Goal: Task Accomplishment & Management: Use online tool/utility

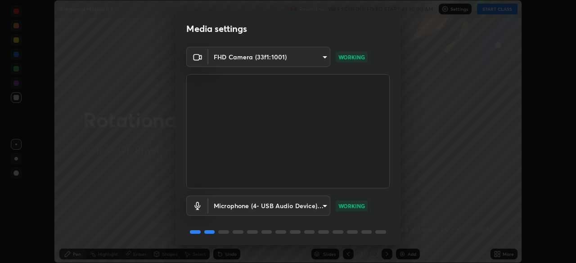
scroll to position [32, 0]
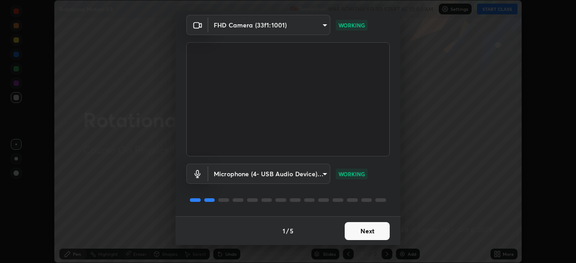
click at [373, 232] on button "Next" at bounding box center [367, 231] width 45 height 18
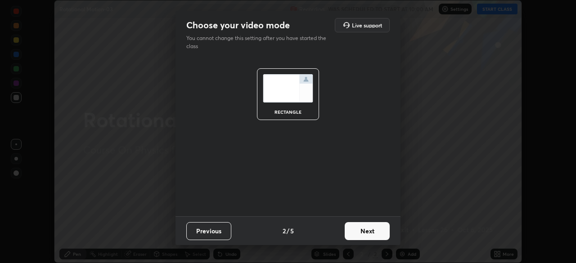
scroll to position [0, 0]
click at [373, 234] on button "Next" at bounding box center [367, 231] width 45 height 18
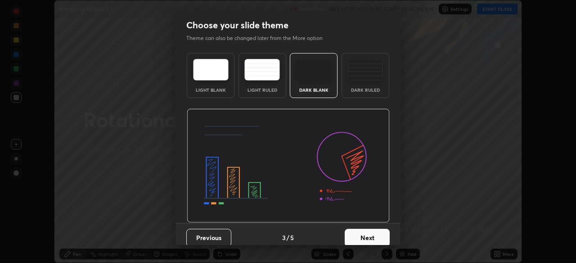
click at [376, 234] on button "Next" at bounding box center [367, 238] width 45 height 18
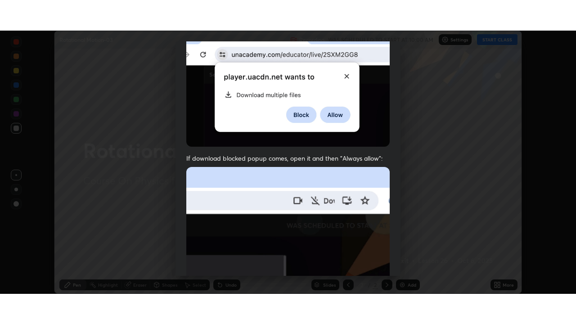
scroll to position [216, 0]
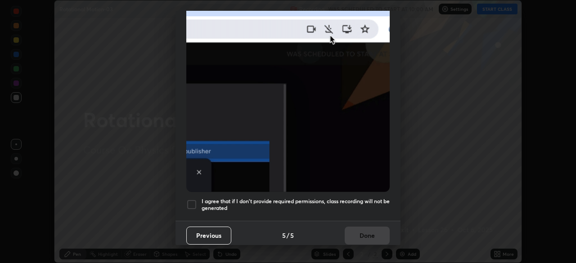
click at [355, 193] on div "Allow "Download multiple files" if prompted: If download blocked popup comes, o…" at bounding box center [288, 31] width 225 height 379
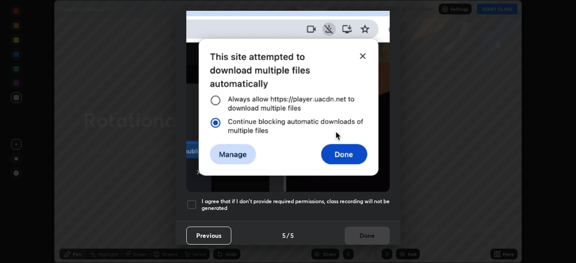
click at [368, 235] on div "Previous 5 / 5 Done" at bounding box center [288, 235] width 225 height 29
click at [368, 198] on h5 "I agree that if I don't provide required permissions, class recording will not …" at bounding box center [296, 205] width 188 height 14
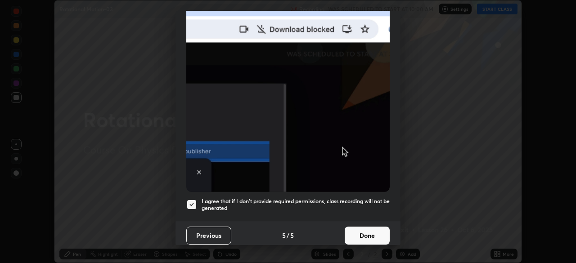
click at [369, 232] on button "Done" at bounding box center [367, 236] width 45 height 18
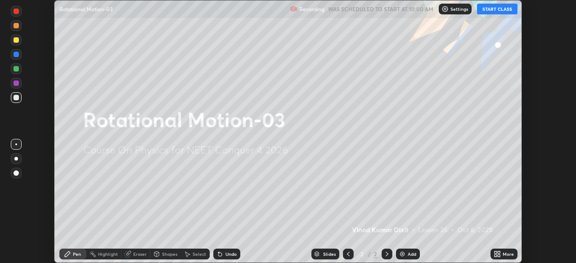
click at [502, 12] on button "START CLASS" at bounding box center [497, 9] width 41 height 11
click at [497, 256] on icon at bounding box center [496, 256] width 2 height 2
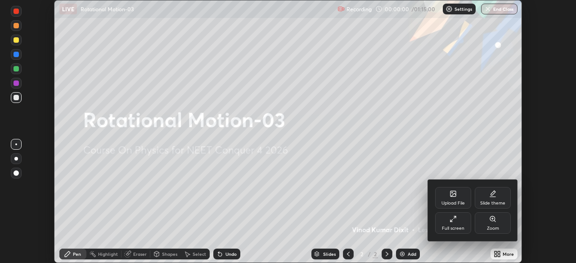
click at [452, 223] on div "Full screen" at bounding box center [453, 224] width 36 height 22
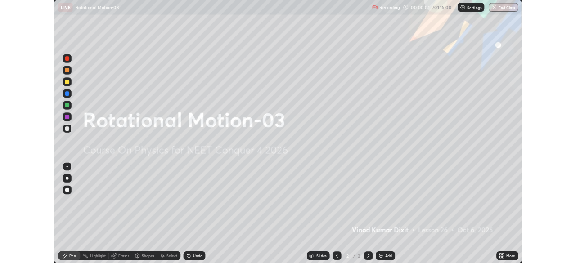
scroll to position [324, 576]
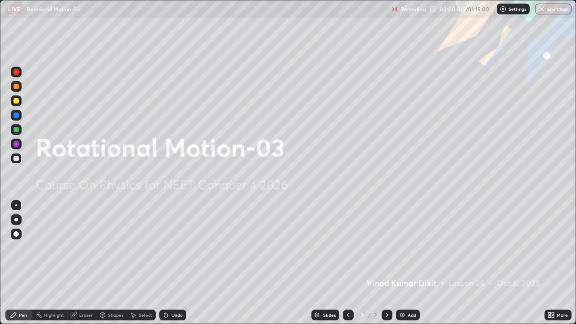
click at [408, 263] on div "Add" at bounding box center [412, 315] width 9 height 5
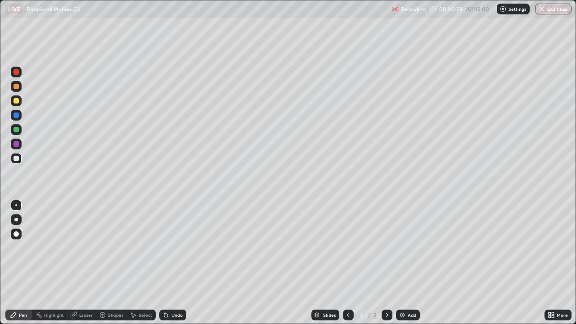
click at [17, 102] on div at bounding box center [16, 100] width 5 height 5
click at [115, 263] on div "Shapes" at bounding box center [115, 315] width 15 height 5
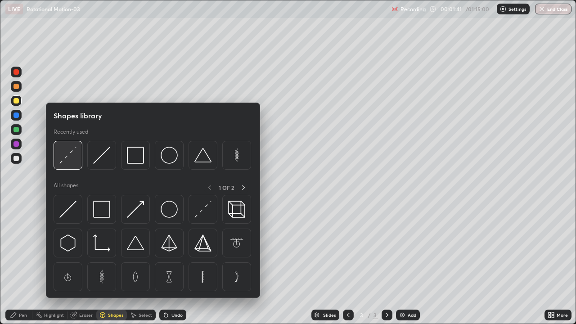
click at [72, 160] on img at bounding box center [67, 155] width 17 height 17
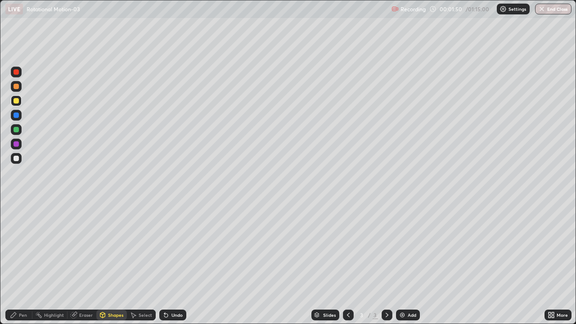
click at [23, 263] on div "Pen" at bounding box center [23, 315] width 8 height 5
click at [18, 161] on div at bounding box center [16, 158] width 11 height 11
click at [112, 263] on div "Shapes" at bounding box center [115, 315] width 15 height 5
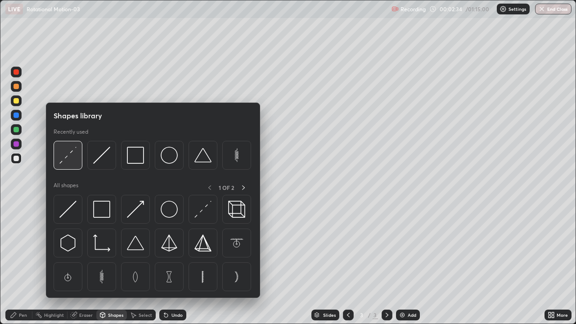
click at [76, 162] on img at bounding box center [67, 155] width 17 height 17
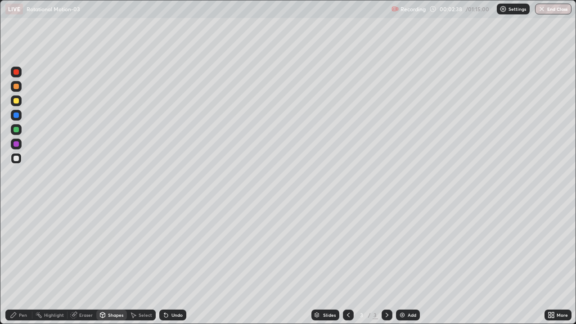
click at [20, 263] on div "Pen" at bounding box center [23, 315] width 8 height 5
click at [117, 263] on div "Shapes" at bounding box center [115, 315] width 15 height 5
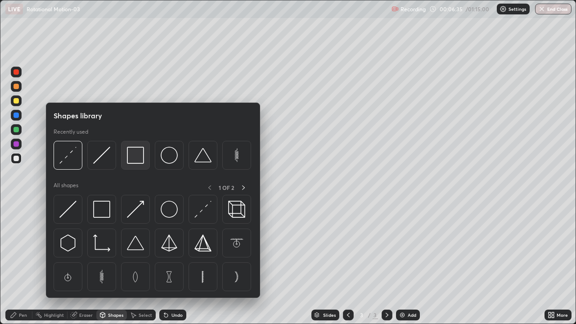
click at [132, 159] on img at bounding box center [135, 155] width 17 height 17
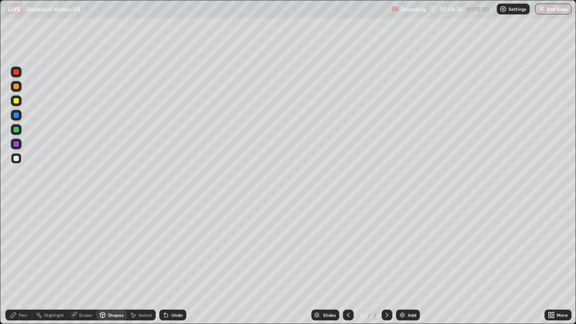
click at [17, 130] on div at bounding box center [16, 129] width 5 height 5
click at [116, 263] on div "Shapes" at bounding box center [115, 315] width 15 height 5
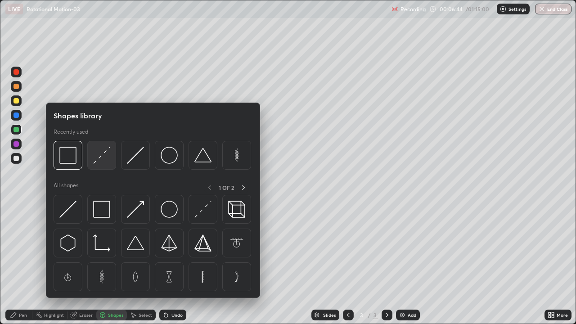
click at [110, 163] on img at bounding box center [101, 155] width 17 height 17
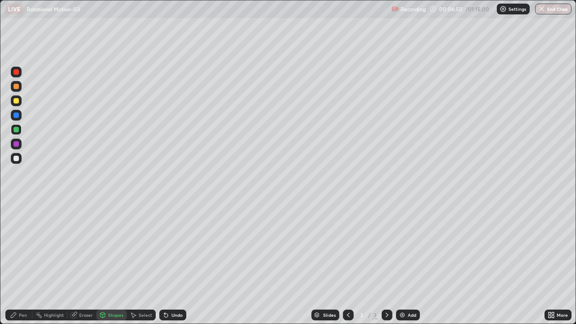
click at [26, 263] on div "Pen" at bounding box center [23, 315] width 8 height 5
click at [408, 263] on div "Add" at bounding box center [412, 315] width 9 height 5
click at [19, 104] on div at bounding box center [16, 100] width 11 height 11
click at [348, 263] on icon at bounding box center [348, 315] width 7 height 7
click at [385, 263] on icon at bounding box center [387, 315] width 7 height 7
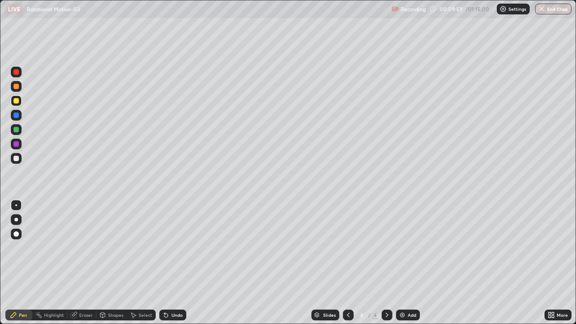
click at [17, 130] on div at bounding box center [16, 129] width 5 height 5
click at [88, 263] on div "Eraser" at bounding box center [86, 315] width 14 height 5
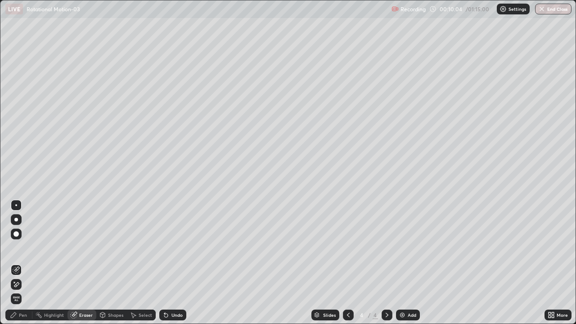
click at [117, 263] on div "Shapes" at bounding box center [115, 315] width 15 height 5
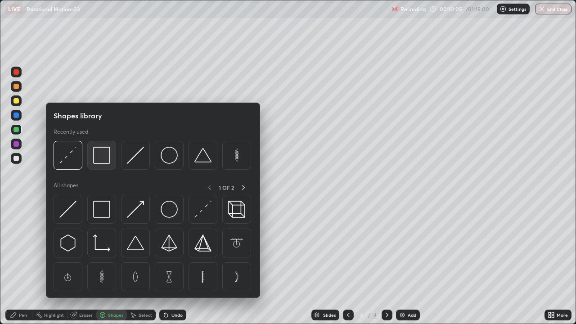
click at [104, 161] on img at bounding box center [101, 155] width 17 height 17
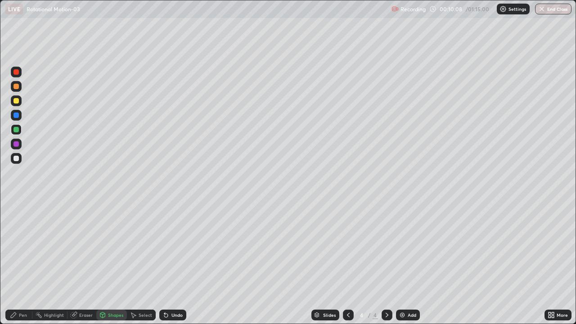
click at [114, 263] on div "Shapes" at bounding box center [115, 315] width 15 height 5
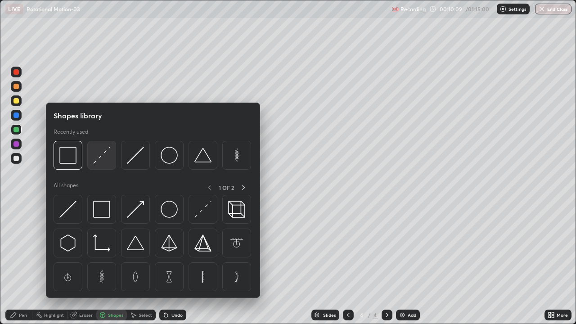
click at [102, 160] on img at bounding box center [101, 155] width 17 height 17
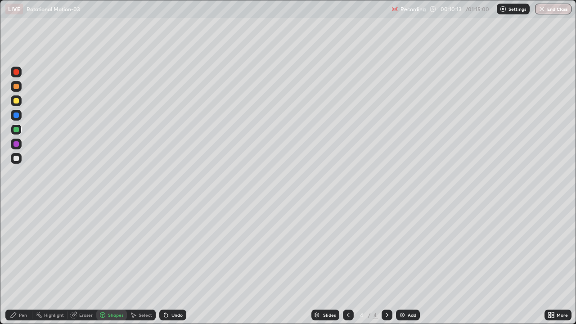
click at [23, 263] on div "Pen" at bounding box center [23, 315] width 8 height 5
click at [16, 160] on div at bounding box center [16, 158] width 5 height 5
click at [410, 263] on div "Add" at bounding box center [412, 315] width 9 height 5
click at [111, 263] on div "Shapes" at bounding box center [111, 315] width 31 height 11
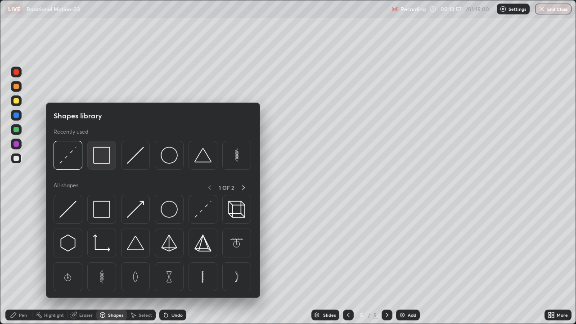
click at [107, 161] on img at bounding box center [101, 155] width 17 height 17
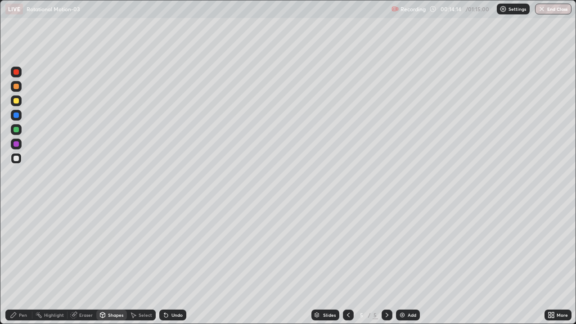
click at [23, 263] on div "Pen" at bounding box center [23, 315] width 8 height 5
click at [113, 263] on div "Shapes" at bounding box center [115, 315] width 15 height 5
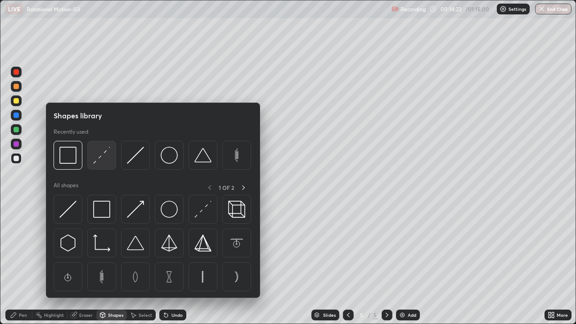
click at [104, 158] on img at bounding box center [101, 155] width 17 height 17
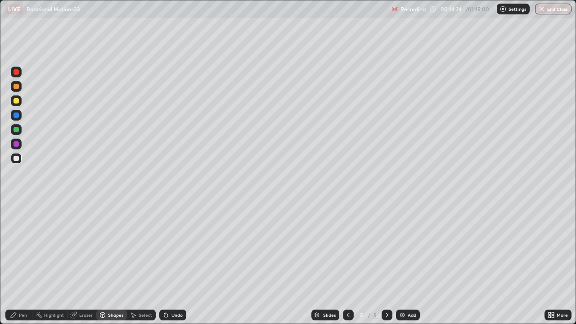
click at [17, 130] on div at bounding box center [16, 129] width 5 height 5
click at [22, 263] on div "Pen" at bounding box center [23, 315] width 8 height 5
click at [112, 263] on div "Shapes" at bounding box center [115, 315] width 15 height 5
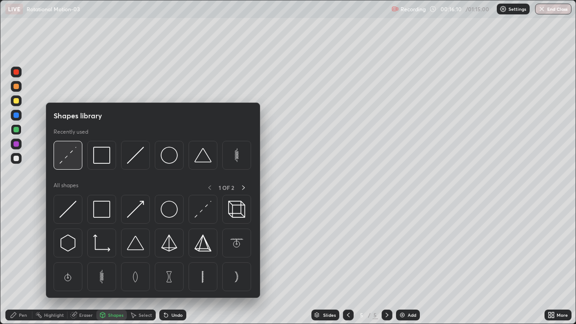
click at [74, 154] on img at bounding box center [67, 155] width 17 height 17
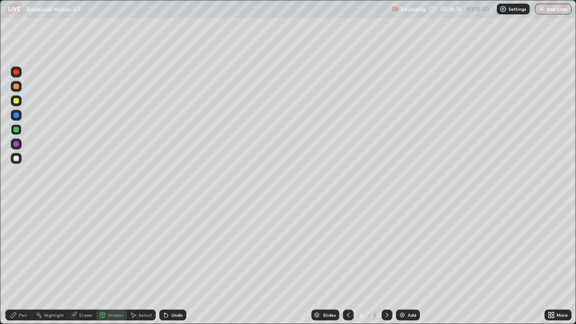
click at [23, 263] on div "Pen" at bounding box center [23, 315] width 8 height 5
click at [115, 263] on div "Shapes" at bounding box center [115, 315] width 15 height 5
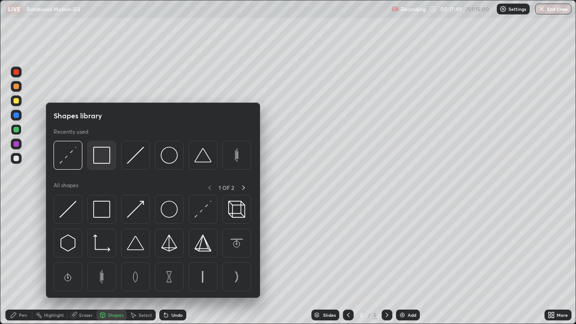
click at [107, 165] on div at bounding box center [101, 155] width 29 height 29
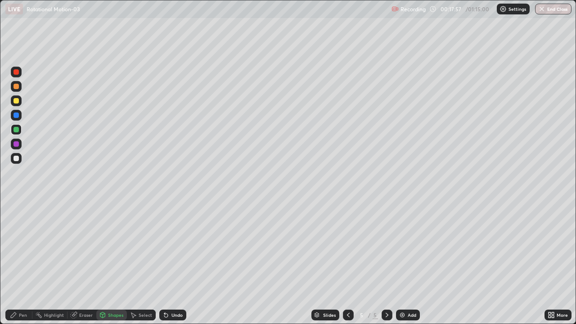
click at [116, 263] on div "Shapes" at bounding box center [115, 315] width 15 height 5
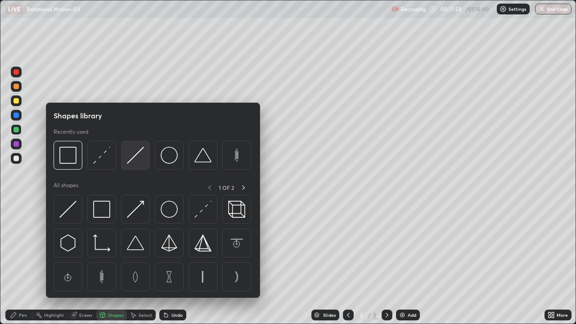
click at [138, 161] on img at bounding box center [135, 155] width 17 height 17
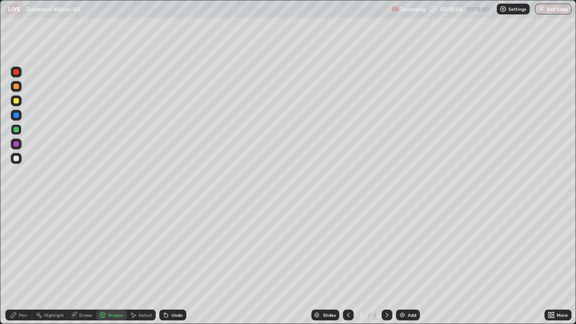
click at [27, 263] on div "Pen" at bounding box center [18, 315] width 27 height 11
click at [115, 263] on div "Shapes" at bounding box center [115, 315] width 15 height 5
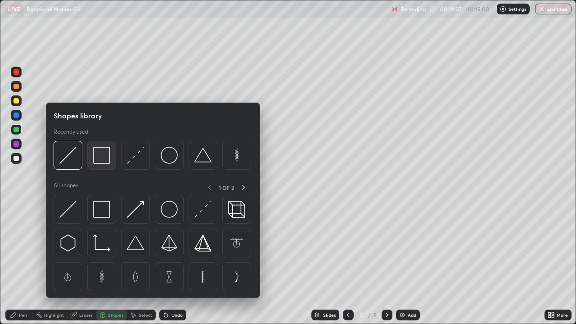
click at [107, 162] on img at bounding box center [101, 155] width 17 height 17
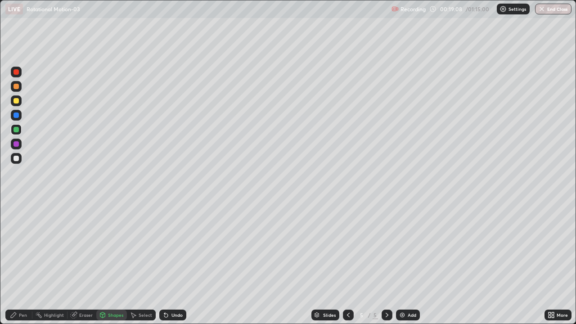
click at [119, 263] on div "Shapes" at bounding box center [115, 315] width 15 height 5
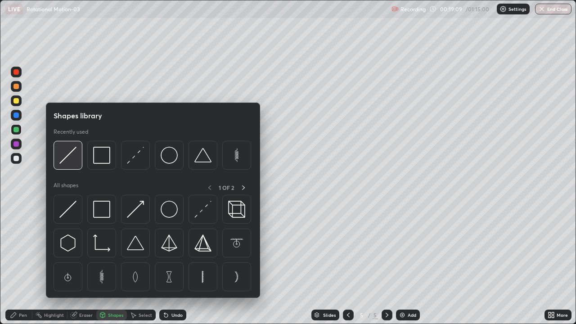
click at [73, 161] on img at bounding box center [67, 155] width 17 height 17
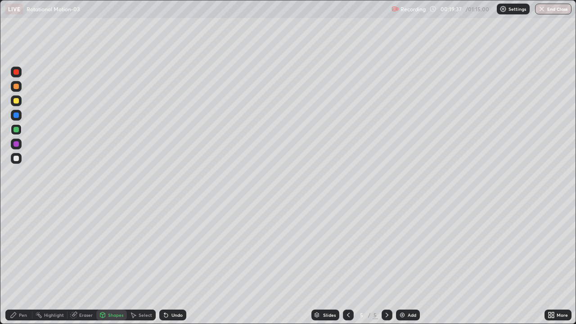
click at [19, 263] on div "Pen" at bounding box center [23, 315] width 8 height 5
click at [15, 162] on div at bounding box center [16, 158] width 11 height 11
click at [408, 263] on div "Add" at bounding box center [412, 315] width 9 height 5
click at [17, 105] on div at bounding box center [16, 100] width 11 height 11
click at [346, 263] on div at bounding box center [348, 315] width 11 height 11
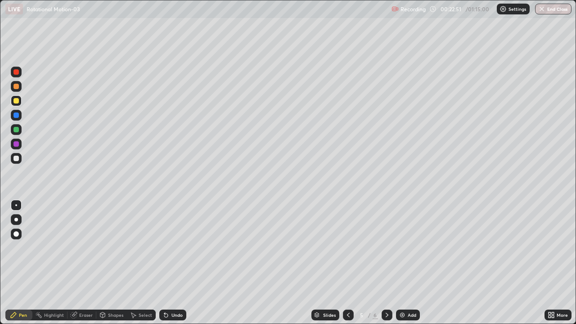
click at [385, 263] on icon at bounding box center [387, 315] width 7 height 7
click at [90, 263] on div "Eraser" at bounding box center [86, 315] width 14 height 5
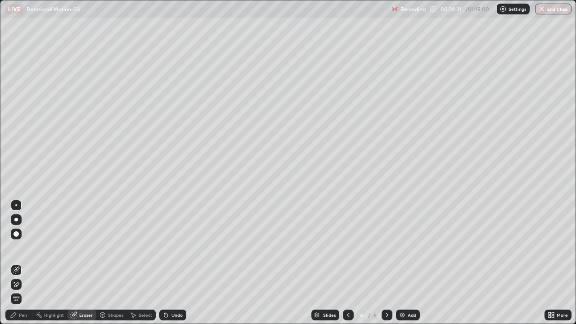
click at [23, 263] on div "Pen" at bounding box center [23, 315] width 8 height 5
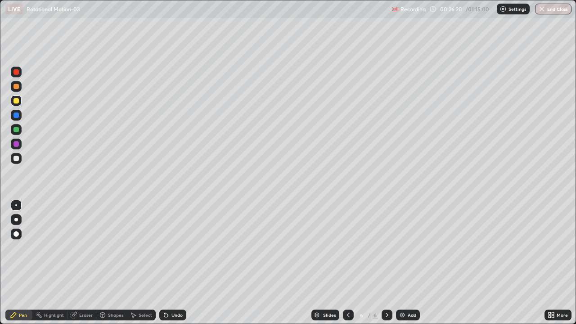
click at [409, 263] on div "Add" at bounding box center [412, 315] width 9 height 5
click at [113, 263] on div "Shapes" at bounding box center [115, 315] width 15 height 5
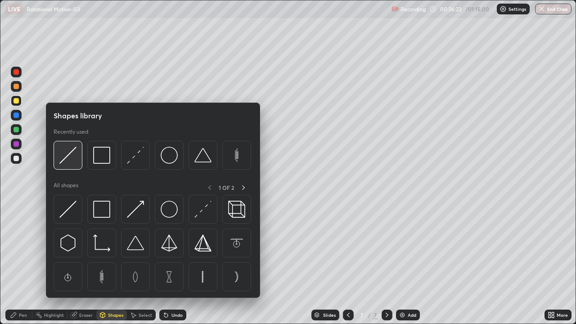
click at [75, 159] on img at bounding box center [67, 155] width 17 height 17
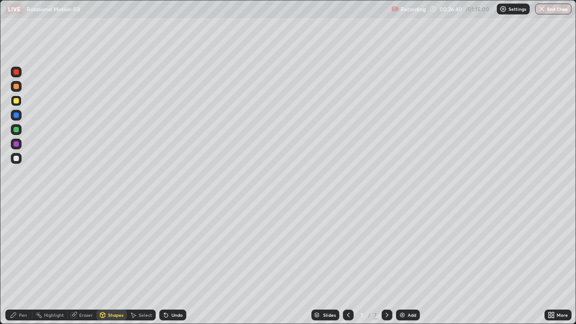
click at [85, 263] on div "Eraser" at bounding box center [86, 315] width 14 height 5
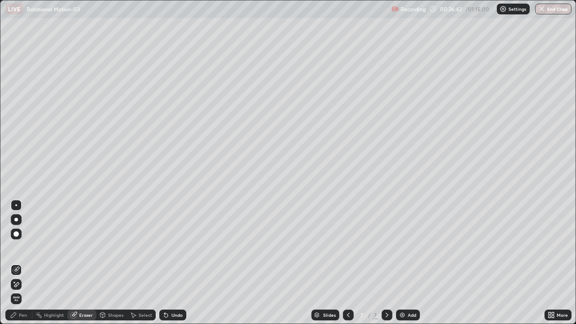
click at [113, 263] on div "Shapes" at bounding box center [115, 315] width 15 height 5
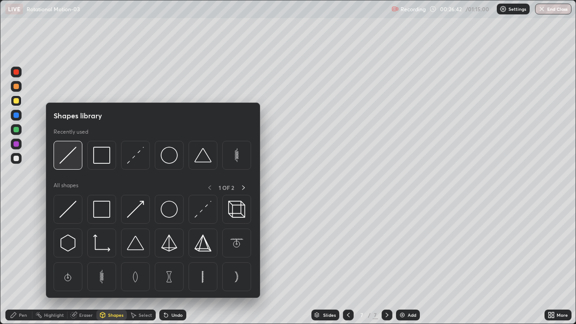
click at [73, 155] on img at bounding box center [67, 155] width 17 height 17
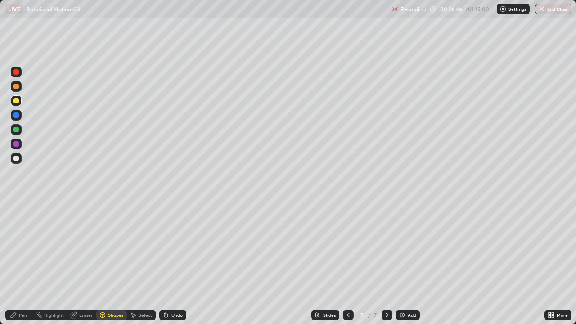
click at [26, 263] on div "Pen" at bounding box center [23, 315] width 8 height 5
click at [16, 159] on div at bounding box center [16, 158] width 5 height 5
click at [349, 263] on icon at bounding box center [348, 315] width 7 height 7
click at [348, 263] on icon at bounding box center [348, 315] width 7 height 7
click at [386, 263] on icon at bounding box center [387, 315] width 7 height 7
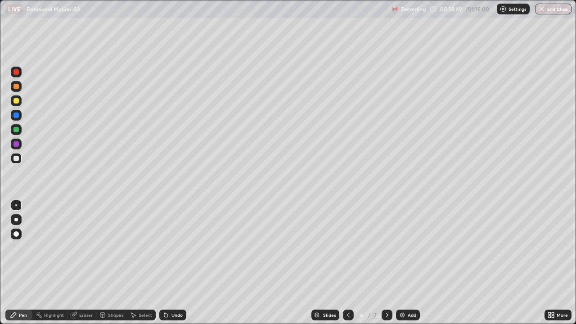
click at [386, 263] on icon at bounding box center [387, 315] width 7 height 7
click at [16, 101] on div at bounding box center [16, 100] width 5 height 5
click at [414, 263] on div "Add" at bounding box center [408, 315] width 24 height 11
click at [115, 263] on div "Shapes" at bounding box center [115, 315] width 15 height 5
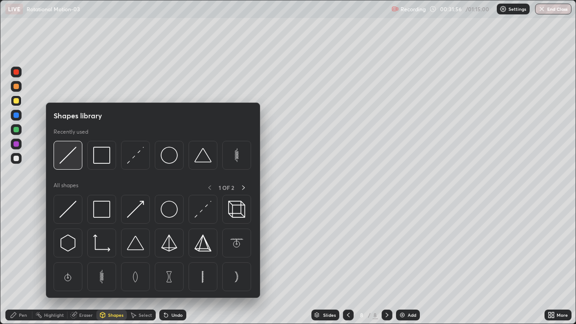
click at [73, 158] on img at bounding box center [67, 155] width 17 height 17
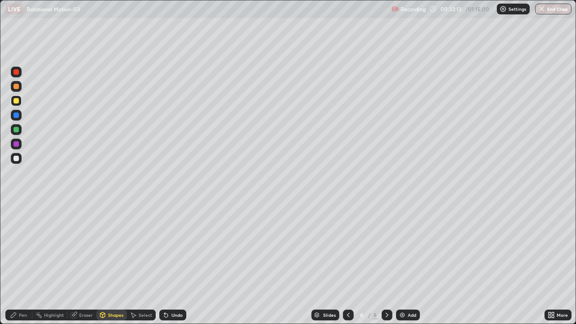
click at [116, 263] on div "Shapes" at bounding box center [115, 315] width 15 height 5
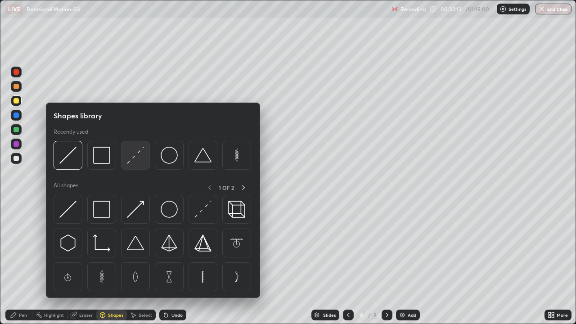
click at [136, 160] on img at bounding box center [135, 155] width 17 height 17
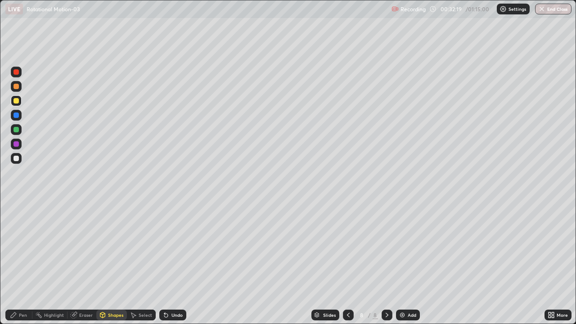
click at [23, 263] on div "Pen" at bounding box center [18, 315] width 27 height 11
click at [16, 159] on div at bounding box center [16, 158] width 5 height 5
click at [412, 263] on div "Add" at bounding box center [412, 315] width 9 height 5
click at [115, 263] on div "Shapes" at bounding box center [115, 315] width 15 height 5
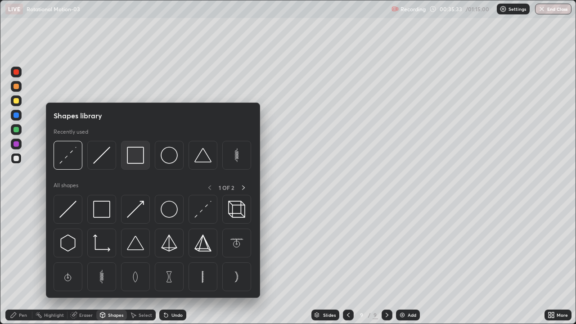
click at [136, 161] on img at bounding box center [135, 155] width 17 height 17
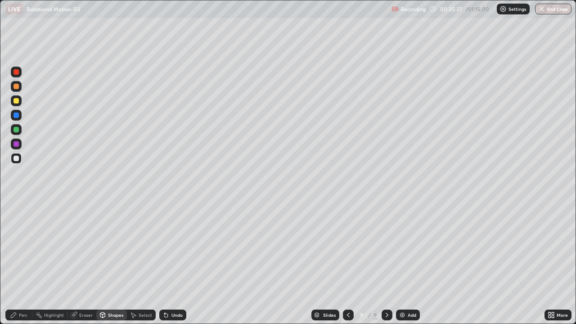
click at [23, 263] on div "Pen" at bounding box center [23, 315] width 8 height 5
click at [17, 101] on div at bounding box center [16, 100] width 5 height 5
click at [112, 263] on div "Shapes" at bounding box center [115, 315] width 15 height 5
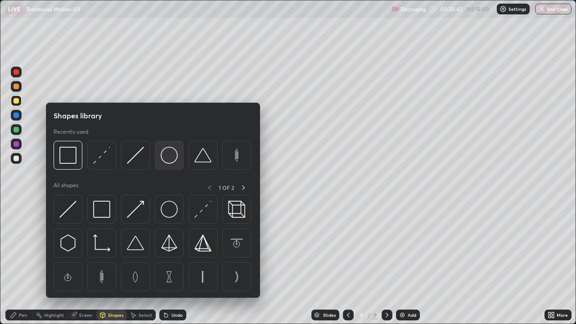
click at [173, 161] on img at bounding box center [169, 155] width 17 height 17
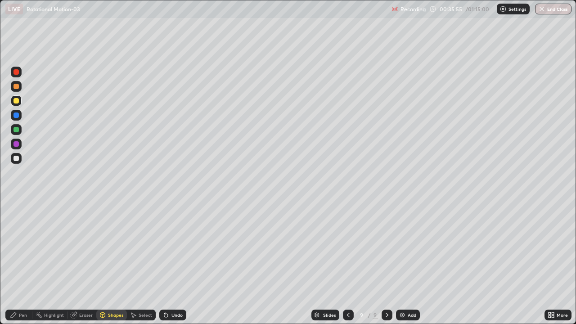
click at [24, 263] on div "Pen" at bounding box center [23, 315] width 8 height 5
click at [118, 263] on div "Shapes" at bounding box center [111, 315] width 31 height 11
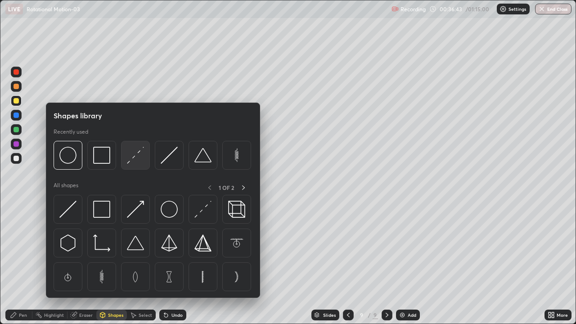
click at [138, 159] on img at bounding box center [135, 155] width 17 height 17
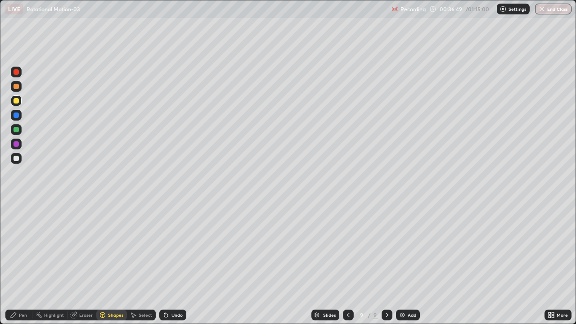
click at [24, 263] on div "Pen" at bounding box center [23, 315] width 8 height 5
click at [16, 130] on div at bounding box center [16, 129] width 5 height 5
click at [413, 263] on div "Add" at bounding box center [412, 315] width 9 height 5
click at [19, 100] on div at bounding box center [16, 100] width 11 height 11
click at [17, 132] on div at bounding box center [16, 129] width 5 height 5
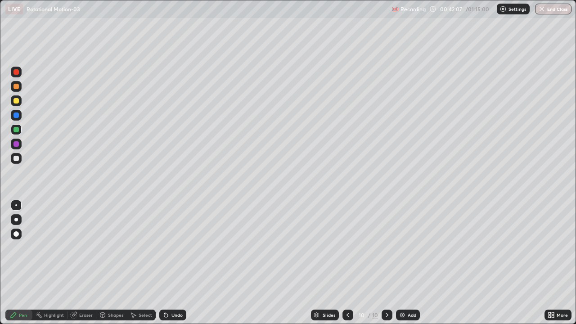
click at [17, 102] on div at bounding box center [16, 100] width 5 height 5
click at [15, 132] on div at bounding box center [16, 129] width 5 height 5
click at [410, 263] on div "Add" at bounding box center [412, 315] width 9 height 5
click at [115, 263] on div "Shapes" at bounding box center [115, 315] width 15 height 5
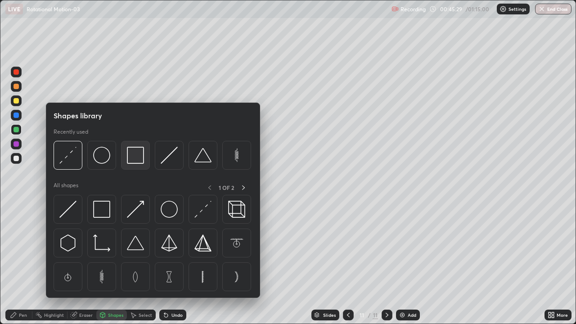
click at [137, 162] on img at bounding box center [135, 155] width 17 height 17
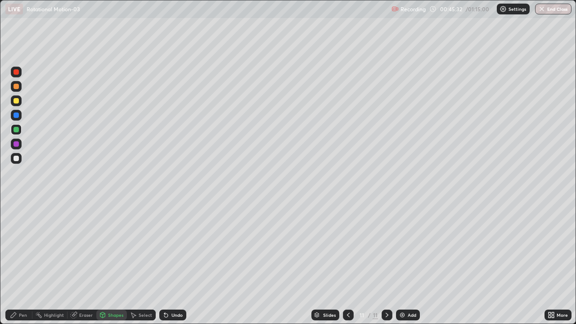
click at [86, 263] on div "Eraser" at bounding box center [86, 315] width 14 height 5
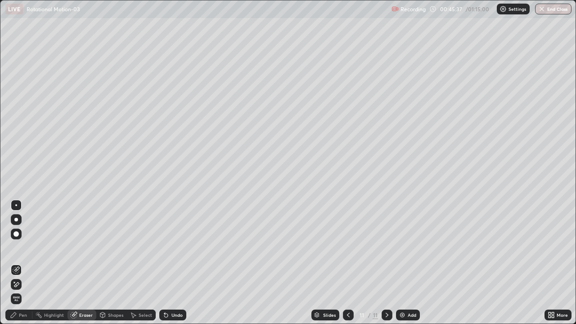
click at [113, 263] on div "Shapes" at bounding box center [115, 315] width 15 height 5
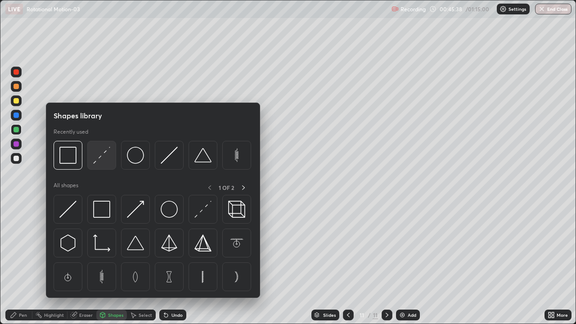
click at [100, 157] on img at bounding box center [101, 155] width 17 height 17
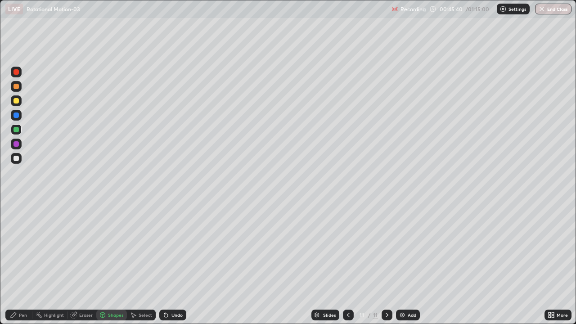
click at [116, 263] on div "Shapes" at bounding box center [115, 315] width 15 height 5
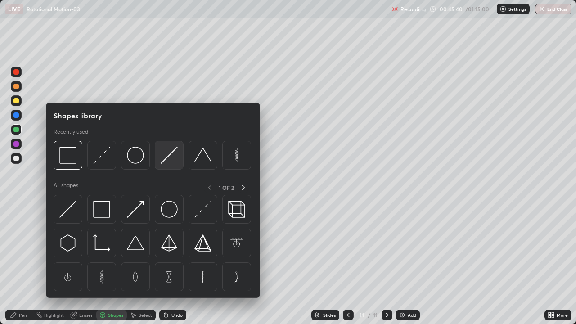
click at [169, 156] on img at bounding box center [169, 155] width 17 height 17
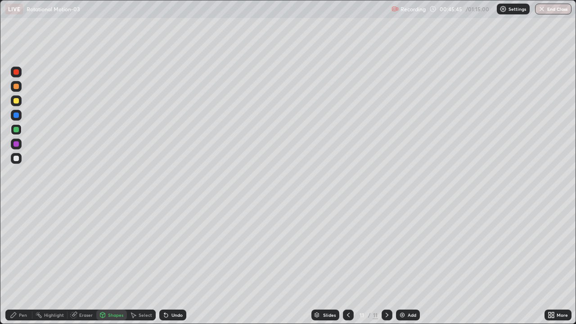
click at [20, 263] on div "Pen" at bounding box center [18, 315] width 27 height 11
click at [16, 103] on div at bounding box center [16, 100] width 5 height 5
click at [116, 263] on div "Shapes" at bounding box center [111, 315] width 31 height 11
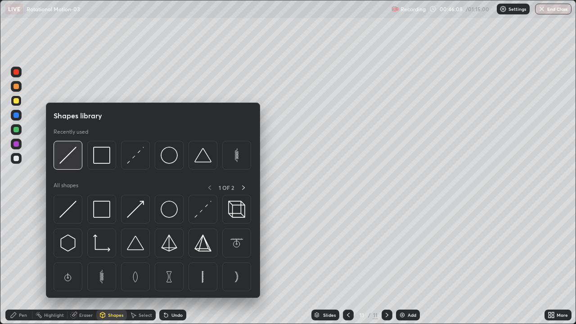
click at [73, 160] on img at bounding box center [67, 155] width 17 height 17
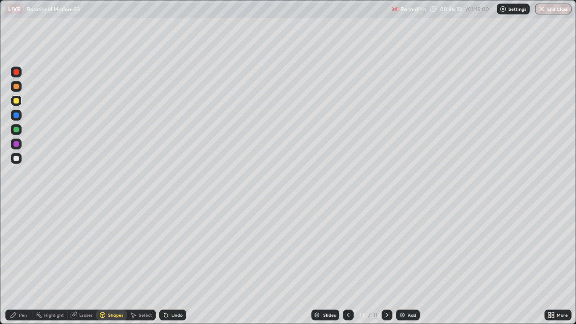
click at [86, 263] on div "Eraser" at bounding box center [86, 315] width 14 height 5
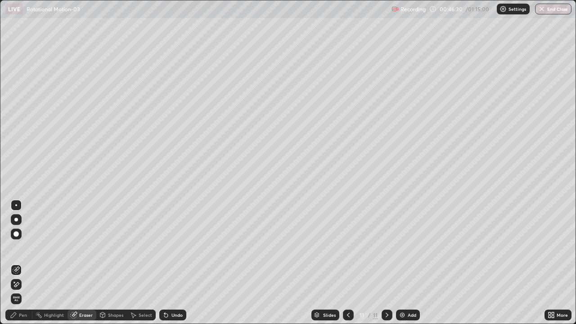
click at [25, 263] on div "Pen" at bounding box center [23, 315] width 8 height 5
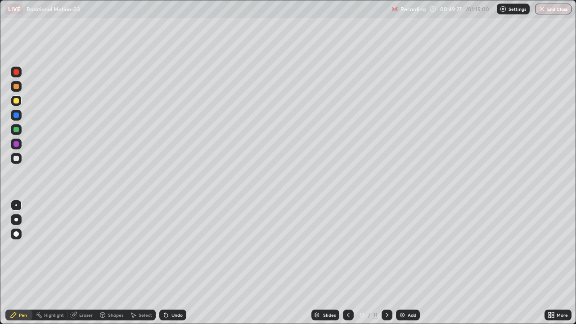
click at [410, 263] on div "Add" at bounding box center [412, 315] width 9 height 5
click at [118, 263] on div "Shapes" at bounding box center [111, 315] width 31 height 11
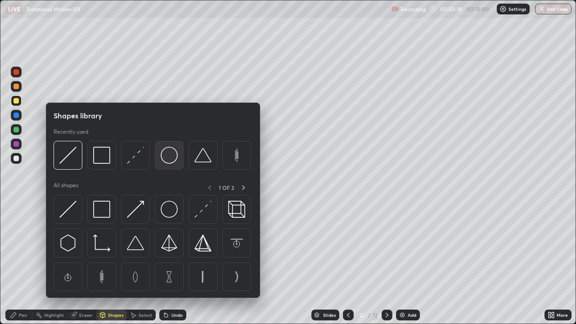
click at [173, 163] on img at bounding box center [169, 155] width 17 height 17
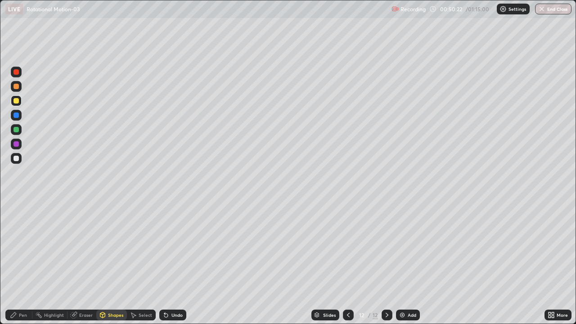
click at [115, 263] on div "Shapes" at bounding box center [115, 315] width 15 height 5
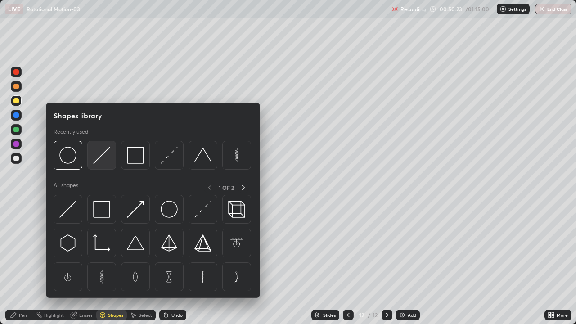
click at [104, 161] on img at bounding box center [101, 155] width 17 height 17
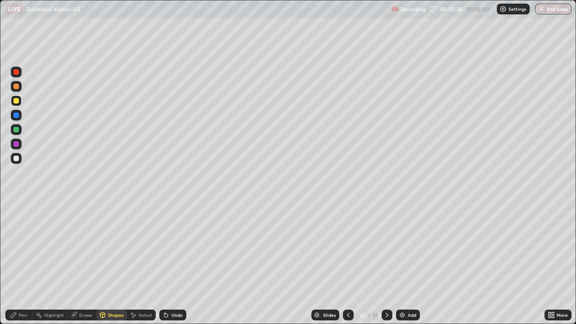
click at [25, 263] on div "Pen" at bounding box center [23, 315] width 8 height 5
click at [17, 160] on div at bounding box center [16, 158] width 5 height 5
click at [410, 263] on div "Add" at bounding box center [408, 315] width 24 height 11
click at [114, 263] on div "Shapes" at bounding box center [115, 315] width 15 height 5
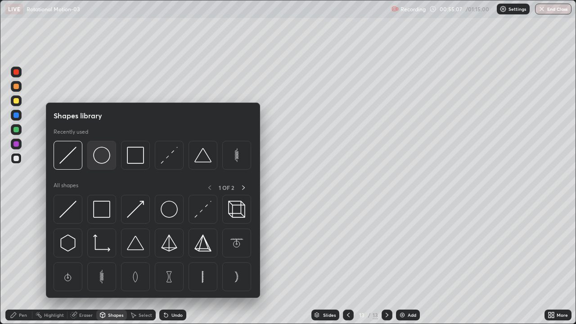
click at [105, 164] on img at bounding box center [101, 155] width 17 height 17
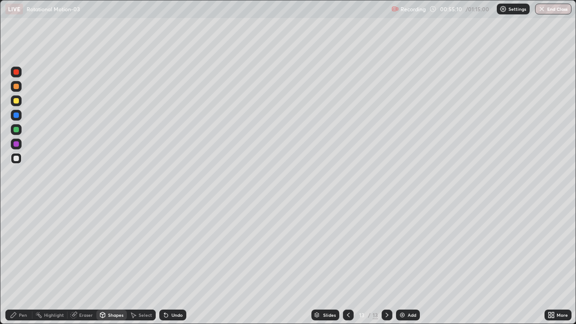
click at [117, 263] on div "Shapes" at bounding box center [115, 315] width 15 height 5
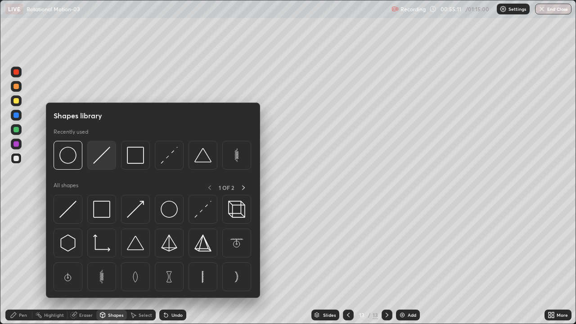
click at [107, 155] on img at bounding box center [101, 155] width 17 height 17
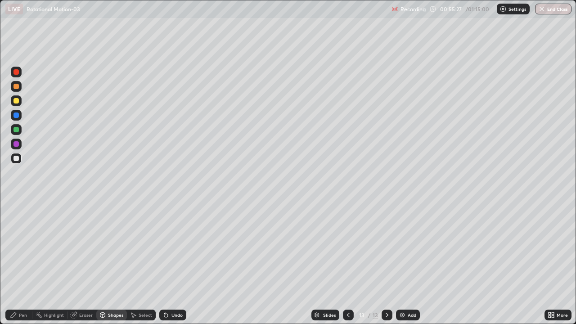
click at [20, 263] on div "Pen" at bounding box center [18, 315] width 27 height 11
click at [118, 263] on div "Shapes" at bounding box center [115, 315] width 15 height 5
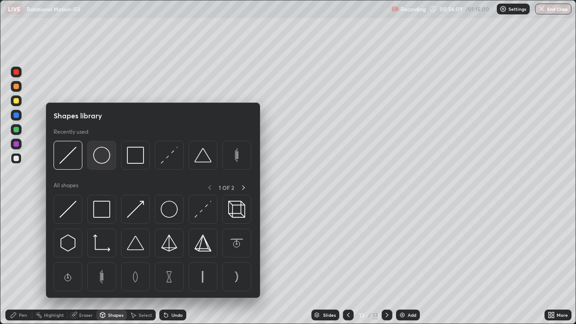
click at [105, 164] on div at bounding box center [101, 155] width 29 height 29
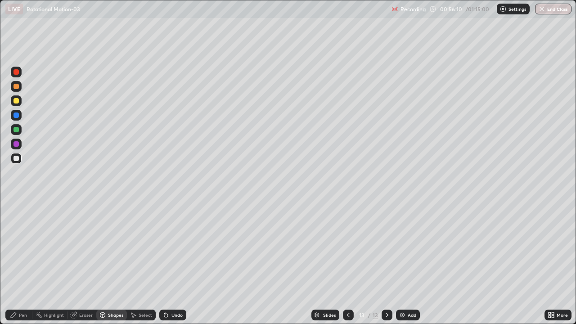
click at [15, 132] on div at bounding box center [16, 129] width 5 height 5
click at [116, 263] on div "Shapes" at bounding box center [115, 315] width 15 height 5
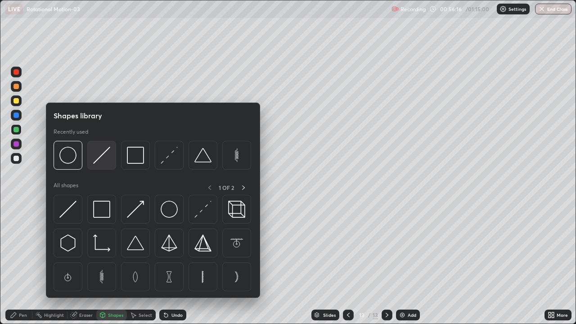
click at [101, 154] on img at bounding box center [101, 155] width 17 height 17
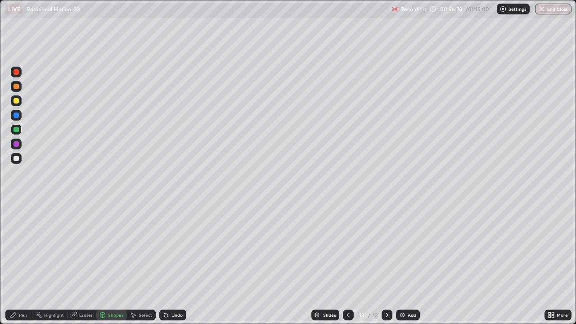
click at [88, 263] on div "Eraser" at bounding box center [86, 315] width 14 height 5
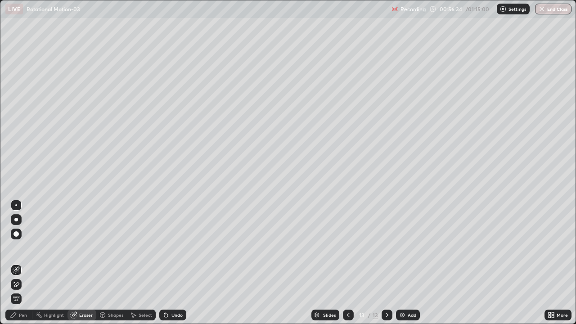
click at [26, 263] on div "Pen" at bounding box center [23, 315] width 8 height 5
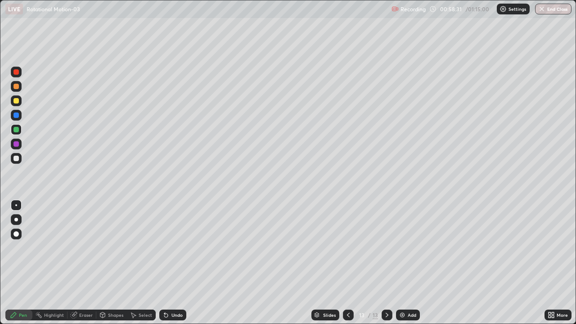
click at [410, 263] on div "Add" at bounding box center [412, 315] width 9 height 5
click at [109, 263] on div "Shapes" at bounding box center [115, 315] width 15 height 5
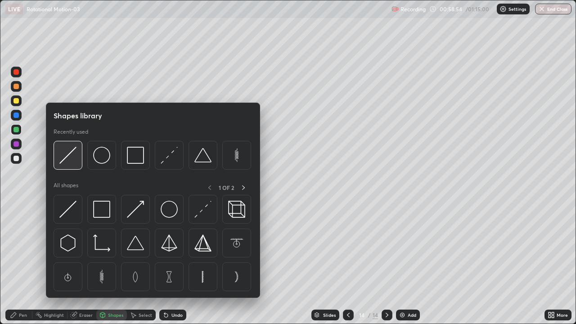
click at [73, 156] on img at bounding box center [67, 155] width 17 height 17
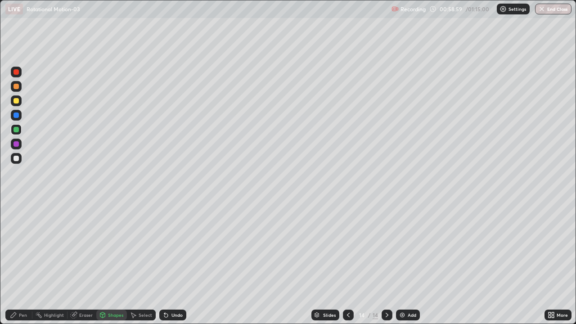
click at [24, 263] on div "Pen" at bounding box center [23, 315] width 8 height 5
click at [20, 103] on div at bounding box center [16, 100] width 11 height 11
click at [414, 263] on div "Add" at bounding box center [412, 315] width 9 height 5
click at [111, 263] on div "Shapes" at bounding box center [115, 315] width 15 height 5
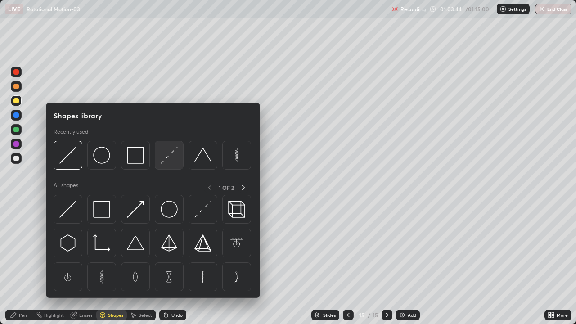
click at [173, 157] on img at bounding box center [169, 155] width 17 height 17
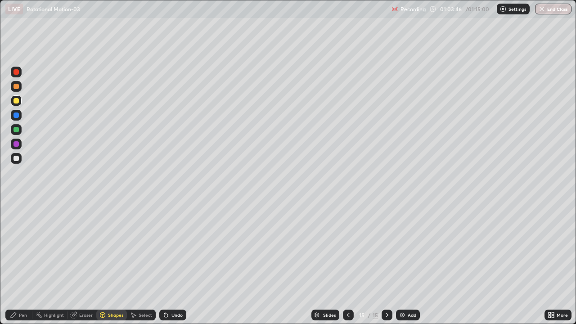
click at [116, 263] on div "Shapes" at bounding box center [115, 315] width 15 height 5
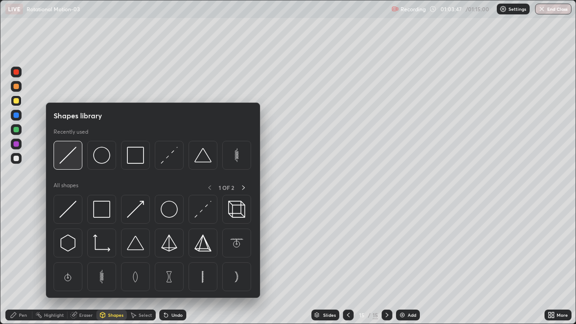
click at [75, 156] on img at bounding box center [67, 155] width 17 height 17
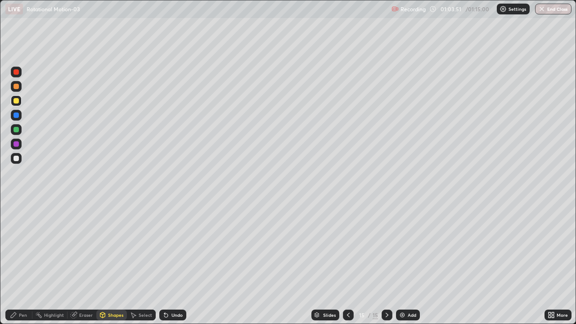
click at [24, 263] on div "Pen" at bounding box center [18, 315] width 27 height 11
click at [114, 263] on div "Shapes" at bounding box center [115, 315] width 15 height 5
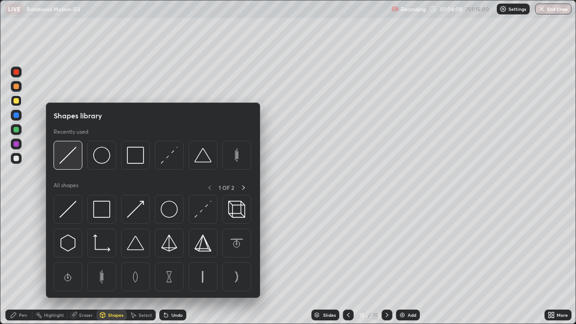
click at [66, 160] on img at bounding box center [67, 155] width 17 height 17
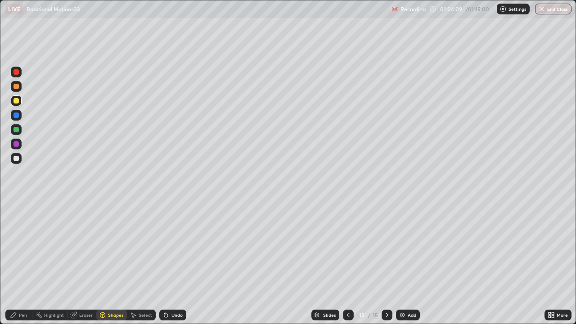
click at [23, 263] on div "Pen" at bounding box center [23, 315] width 8 height 5
click at [115, 263] on div "Shapes" at bounding box center [115, 315] width 15 height 5
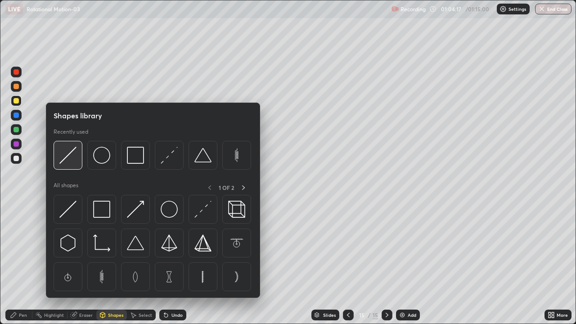
click at [68, 162] on img at bounding box center [67, 155] width 17 height 17
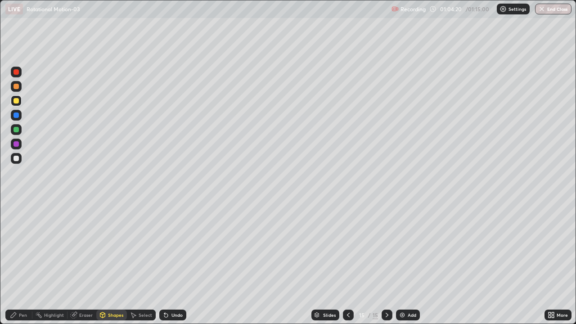
click at [19, 263] on div "Pen" at bounding box center [18, 315] width 27 height 11
click at [21, 130] on div at bounding box center [16, 129] width 11 height 11
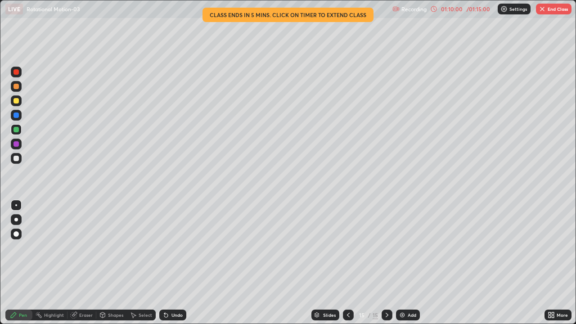
click at [551, 11] on button "End Class" at bounding box center [554, 9] width 36 height 11
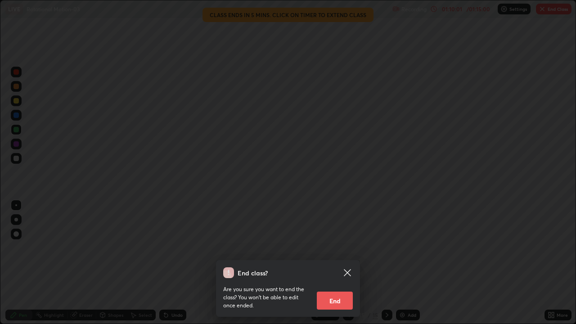
click at [345, 263] on button "End" at bounding box center [335, 301] width 36 height 18
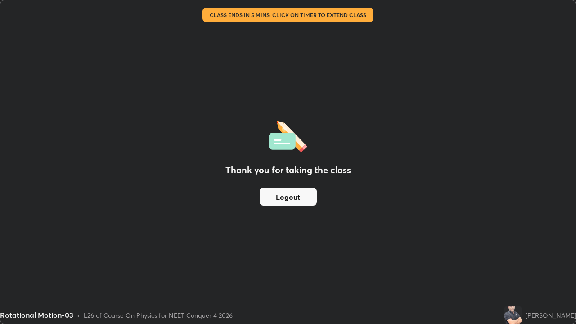
click at [291, 199] on button "Logout" at bounding box center [288, 197] width 57 height 18
click at [288, 200] on button "Logout" at bounding box center [288, 197] width 57 height 18
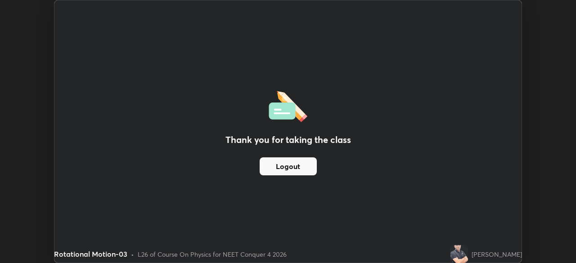
scroll to position [44772, 44459]
